Goal: Task Accomplishment & Management: Manage account settings

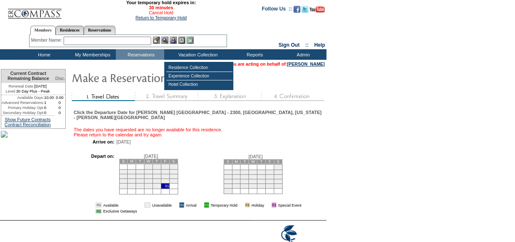
click at [155, 12] on link "Cancel Hold" at bounding box center [161, 12] width 24 height 5
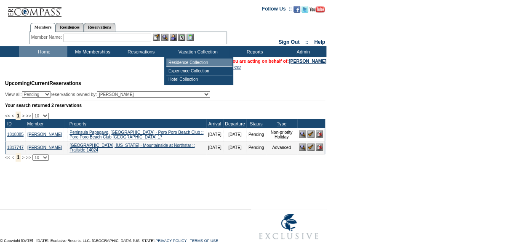
click at [197, 63] on td "Residence Collection" at bounding box center [199, 63] width 66 height 8
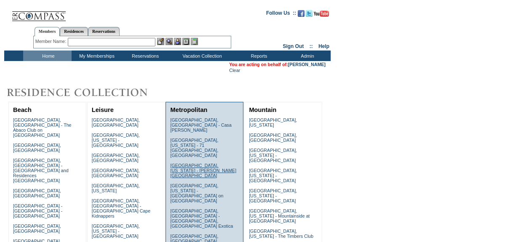
click at [188, 163] on link "Chicago, Illinois - Trump International Hotel & Tower" at bounding box center [203, 170] width 66 height 15
